Goal: Task Accomplishment & Management: Manage account settings

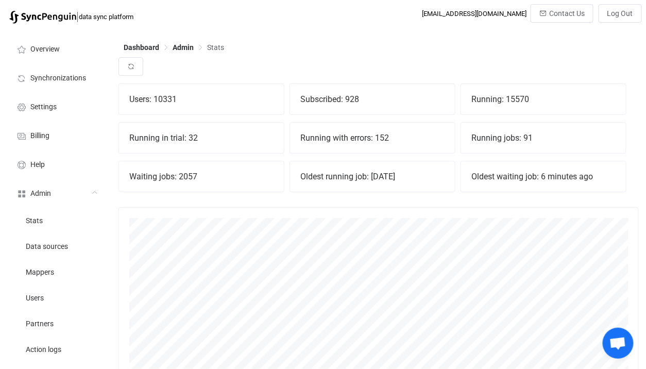
scroll to position [227, 520]
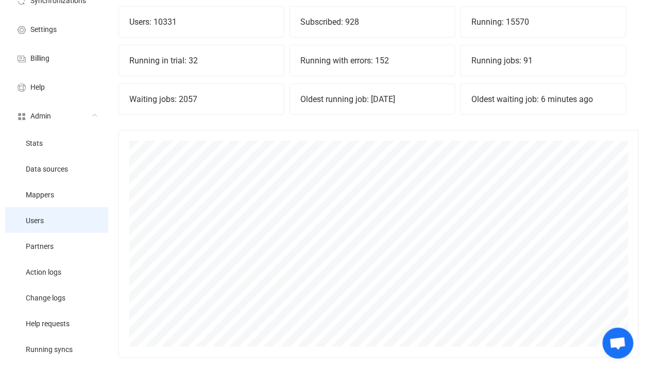
click at [70, 228] on li "Users" at bounding box center [56, 220] width 103 height 26
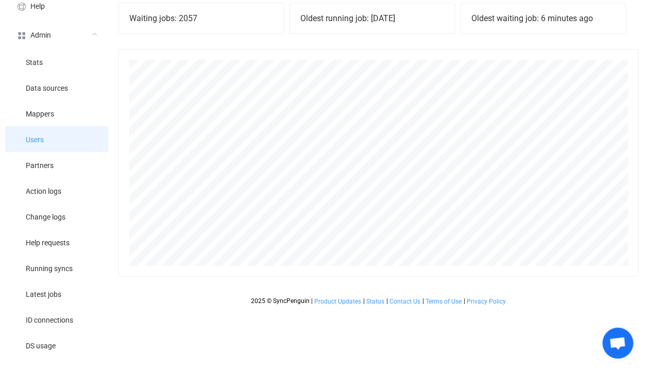
scroll to position [159, 0]
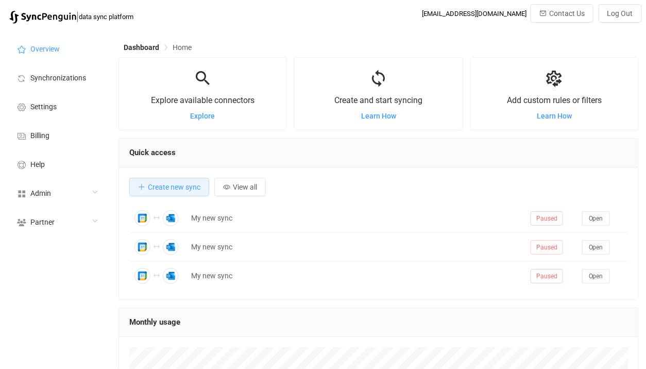
click at [46, 204] on div "Admin" at bounding box center [56, 192] width 103 height 29
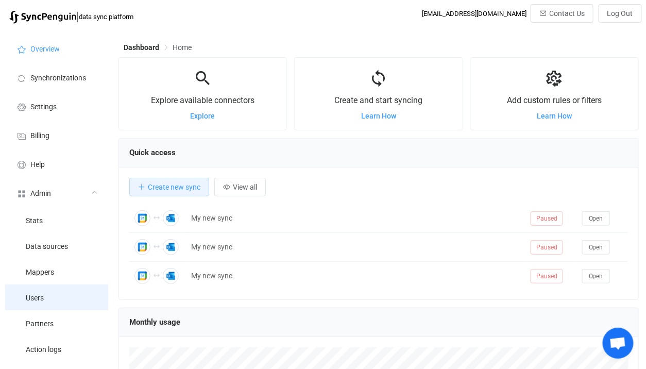
click at [51, 294] on li "Users" at bounding box center [56, 297] width 103 height 26
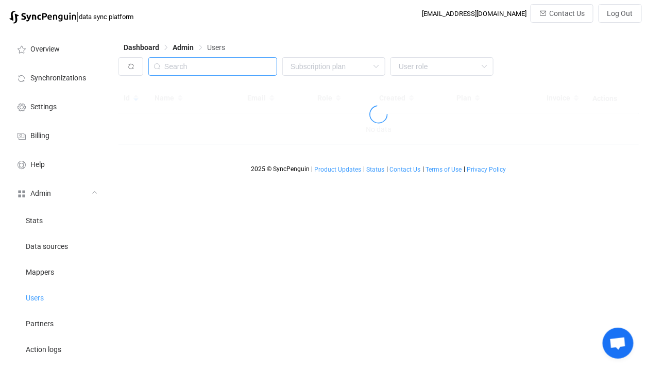
click at [217, 72] on input "text" at bounding box center [212, 66] width 129 height 19
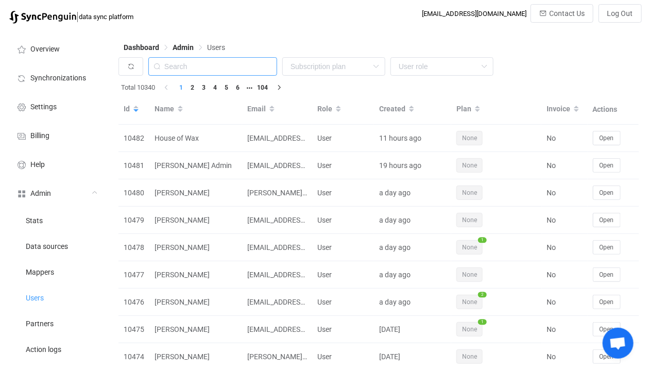
paste input "[PERSON_NAME][EMAIL_ADDRESS][DOMAIN_NAME]"
type input "[PERSON_NAME][EMAIL_ADDRESS][DOMAIN_NAME]"
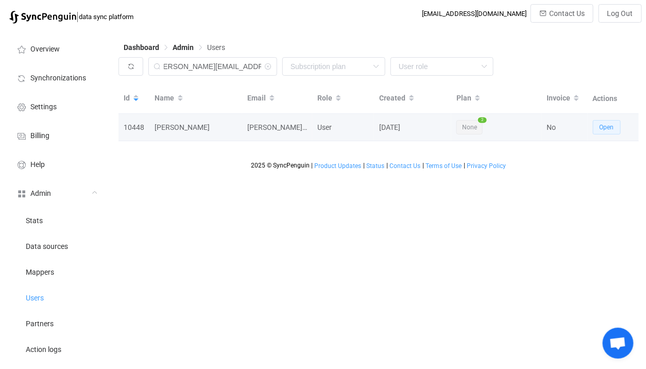
click at [601, 126] on span "Open" at bounding box center [606, 127] width 14 height 7
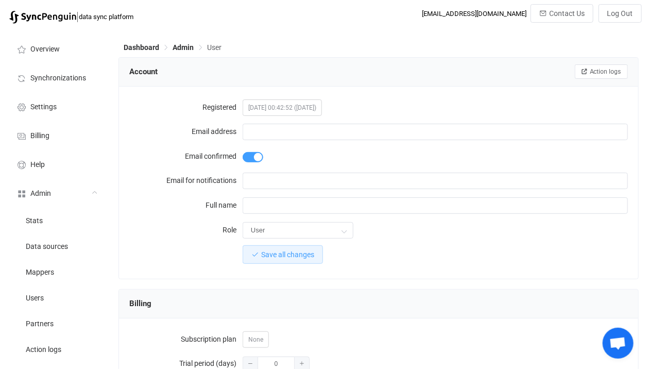
type input "michael@breakwatermarina.com"
type input "Michael James Marchetti"
type input "14"
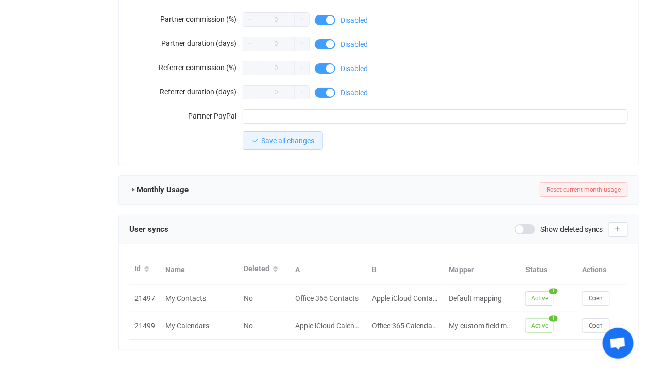
scroll to position [960, 0]
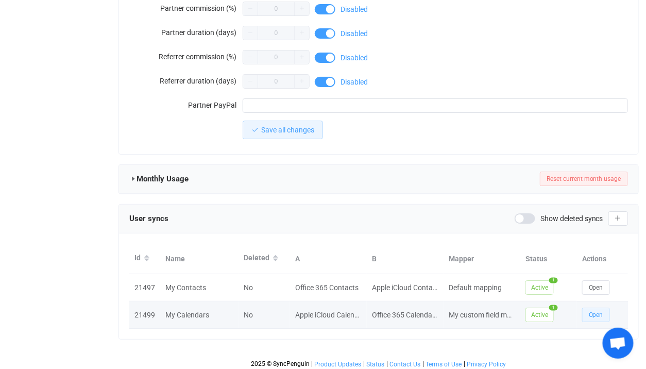
click at [591, 314] on span "Open" at bounding box center [596, 314] width 14 height 7
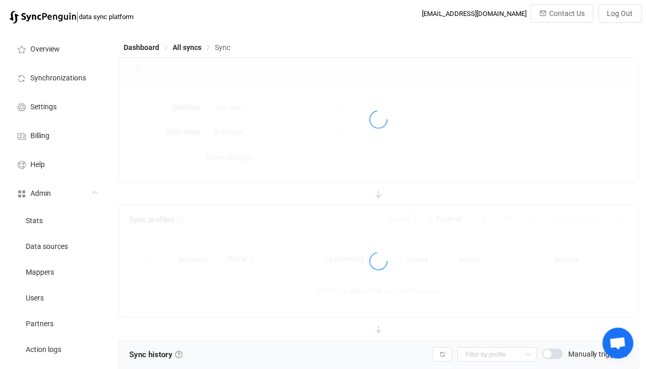
type input "10 minutes"
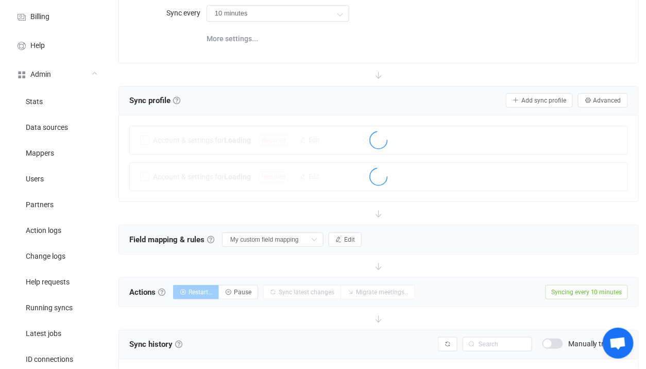
scroll to position [163, 0]
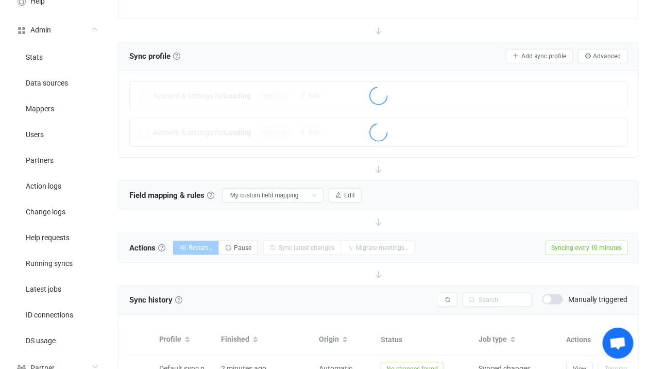
click at [340, 167] on div at bounding box center [378, 169] width 520 height 23
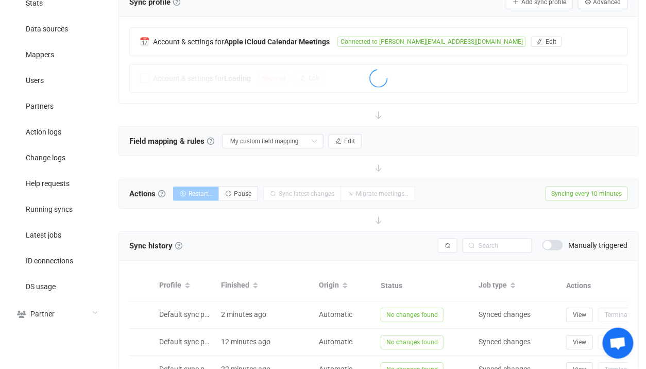
scroll to position [218, 0]
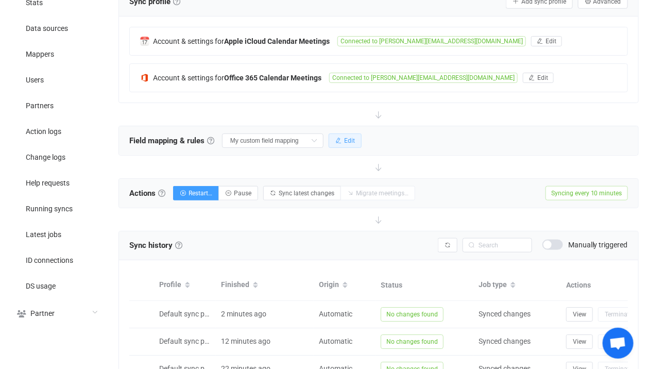
click at [344, 137] on span "Edit" at bounding box center [349, 140] width 11 height 7
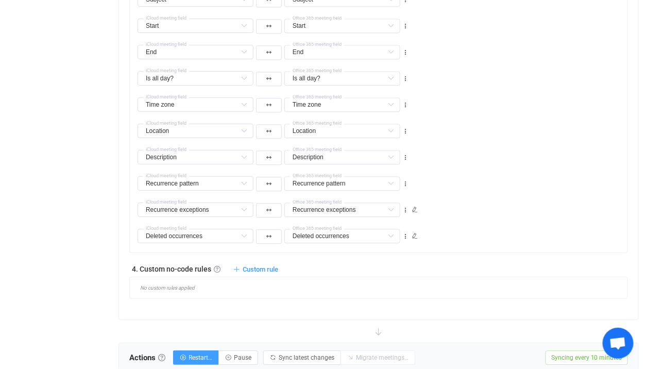
scroll to position [986, 0]
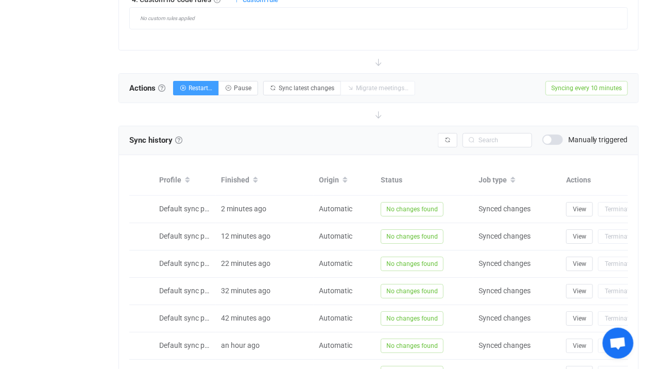
click at [550, 140] on span at bounding box center [552, 139] width 21 height 10
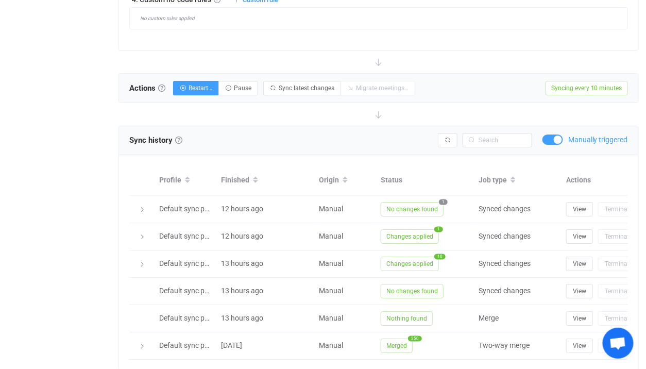
click at [550, 138] on span at bounding box center [552, 139] width 21 height 10
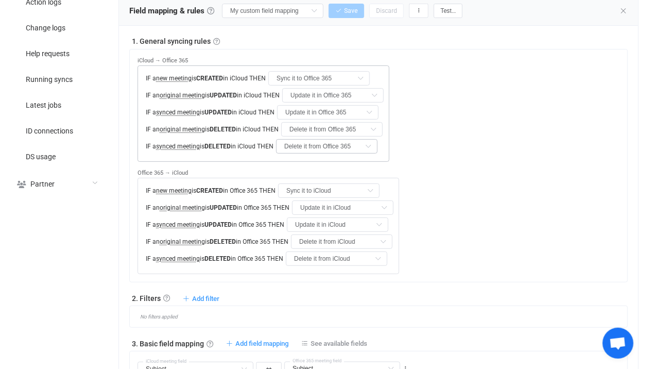
scroll to position [323, 0]
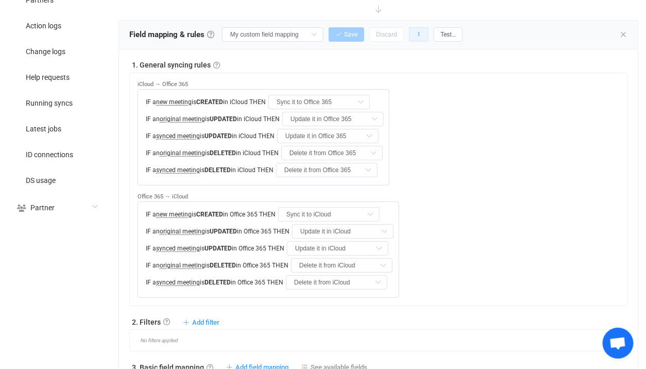
click at [409, 35] on button "button" at bounding box center [419, 34] width 20 height 14
click at [384, 83] on li "Version history…" at bounding box center [365, 80] width 96 height 19
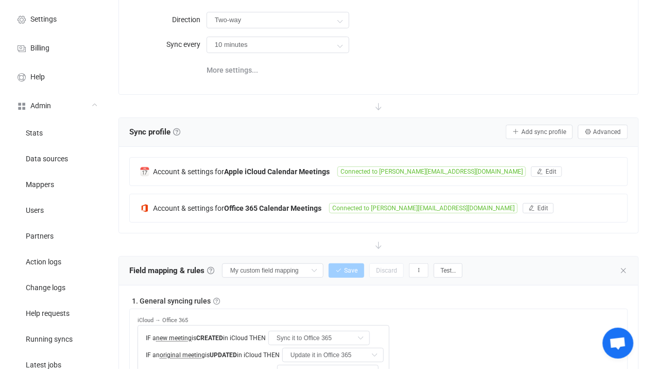
scroll to position [0, 0]
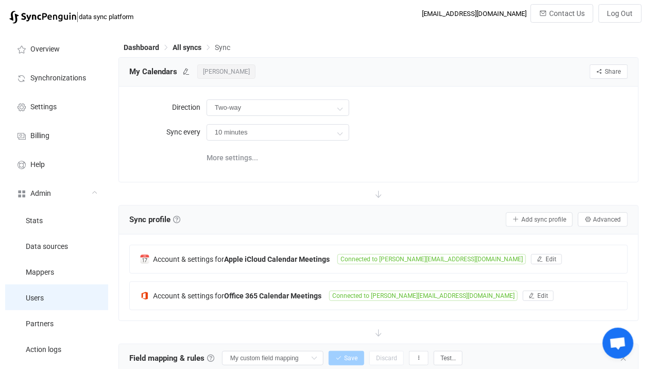
click at [58, 296] on li "Users" at bounding box center [56, 297] width 103 height 26
click at [255, 70] on span "[PERSON_NAME]" at bounding box center [226, 71] width 58 height 14
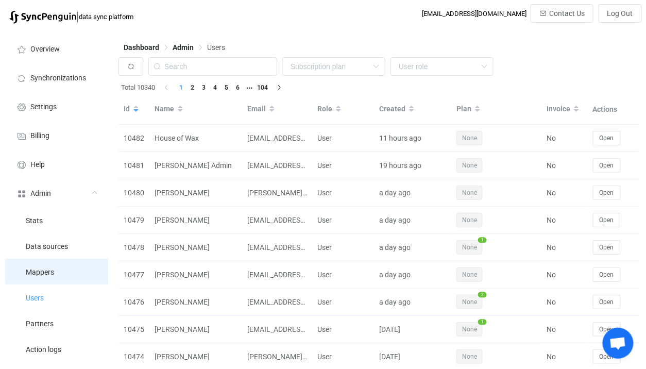
click at [60, 276] on li "Mappers" at bounding box center [56, 272] width 103 height 26
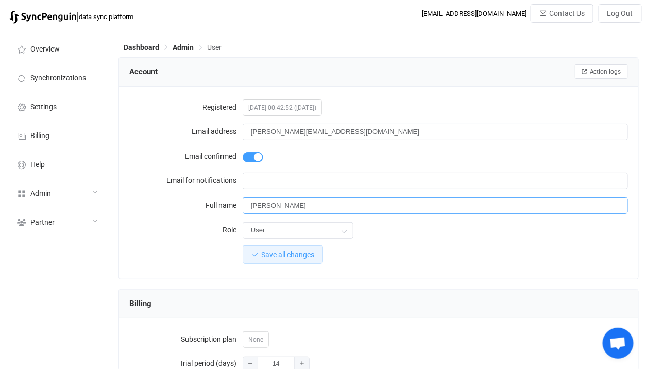
click at [261, 199] on input "[PERSON_NAME]" at bounding box center [435, 205] width 385 height 16
